Goal: Find specific page/section

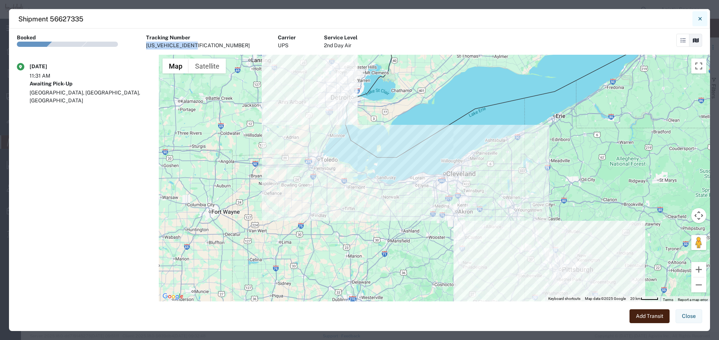
click at [702, 15] on button "Close" at bounding box center [700, 18] width 15 height 15
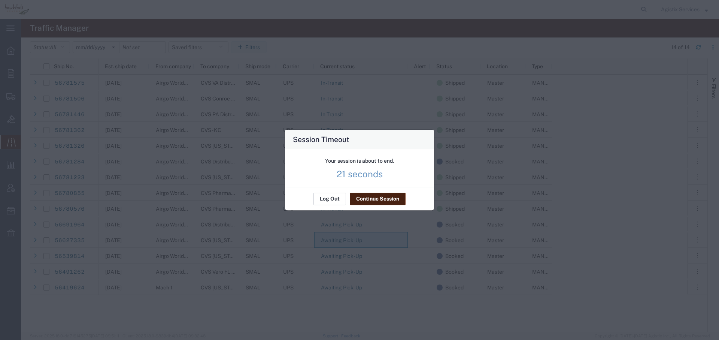
click at [329, 197] on button "Log Out" at bounding box center [329, 199] width 33 height 12
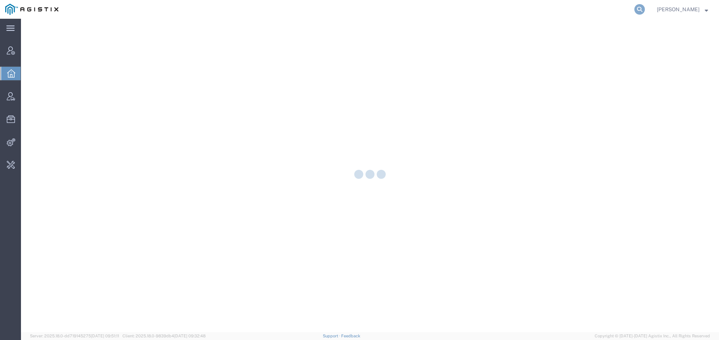
click at [639, 10] on icon at bounding box center [639, 9] width 10 height 10
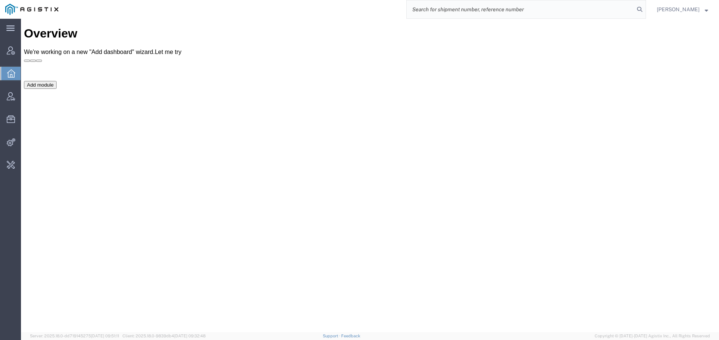
paste input "[EMAIL_ADDRESS][DOMAIN_NAME]"
type input "[EMAIL_ADDRESS][DOMAIN_NAME]"
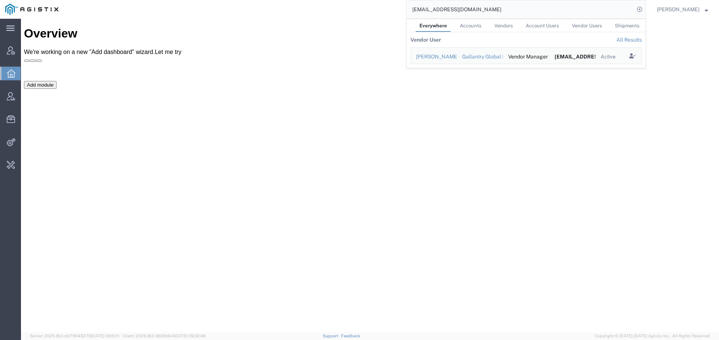
click at [487, 142] on div "Add module" at bounding box center [370, 137] width 692 height 112
